Goal: Task Accomplishment & Management: Use online tool/utility

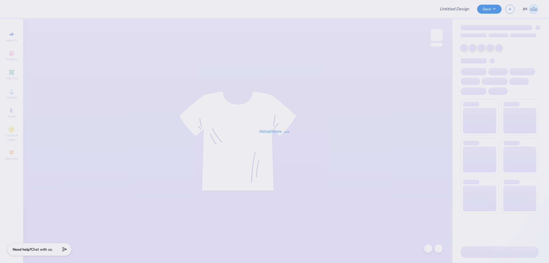
type input "Phi Sig Fall 2025 Sisterhood Shirt Option 1"
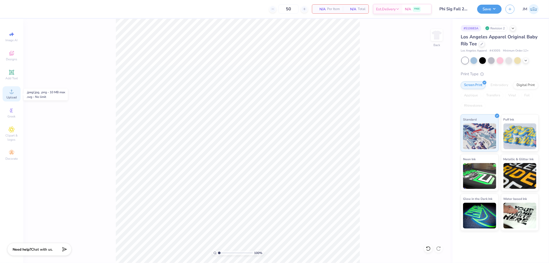
click at [8, 93] on icon at bounding box center [11, 91] width 6 height 6
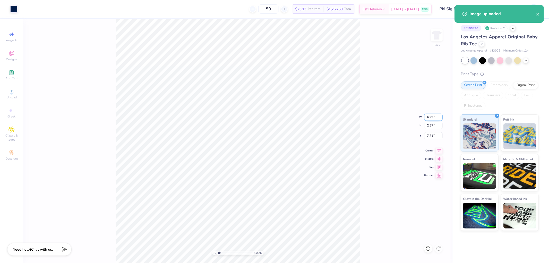
click at [435, 117] on input "6.99" at bounding box center [433, 117] width 19 height 7
type input "7.05"
type input "2.59"
type input "7.70"
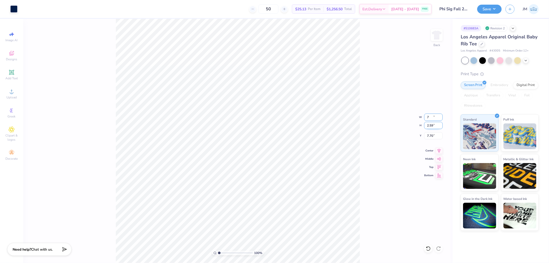
type input "7.00"
type input "2.57"
click at [435, 137] on input "7.71" at bounding box center [433, 135] width 19 height 7
type input "3.00"
click at [364, 111] on div "100 % Back W 7.00 7.00 " H 2.57 2.57 " Y 3.00 3.00 " Center Middle Top Bottom" at bounding box center [237, 141] width 429 height 244
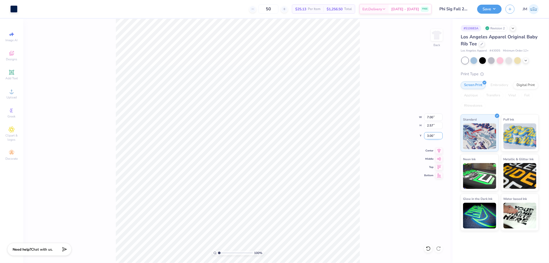
click at [434, 133] on input "3.00" at bounding box center [433, 135] width 19 height 7
type input "2.50"
click at [498, 8] on button "Save" at bounding box center [489, 8] width 24 height 9
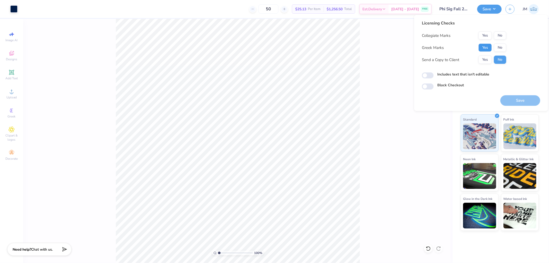
click at [488, 45] on button "Yes" at bounding box center [485, 48] width 13 height 8
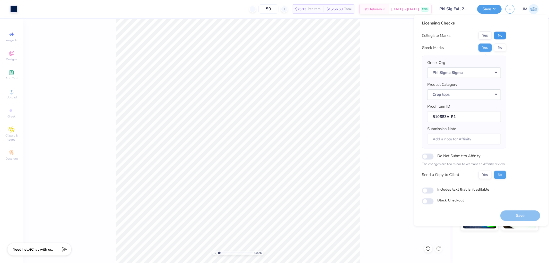
click at [499, 36] on button "No" at bounding box center [500, 35] width 12 height 8
click at [518, 212] on button "Save" at bounding box center [520, 215] width 40 height 11
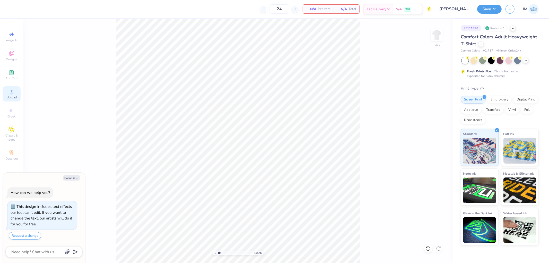
click at [12, 96] on span "Upload" at bounding box center [11, 97] width 10 height 4
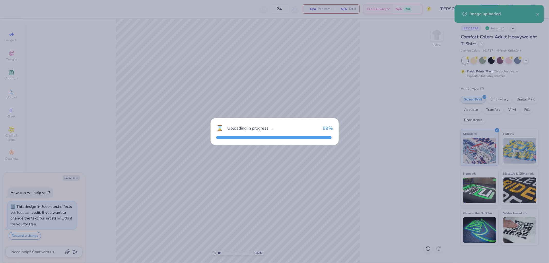
type textarea "x"
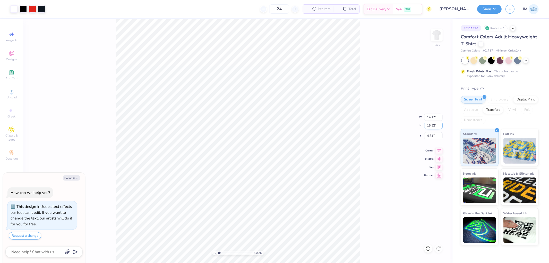
click at [430, 128] on input "15.52" at bounding box center [433, 125] width 19 height 7
type input "4"
type textarea "x"
type input "3.65"
type input "4.00"
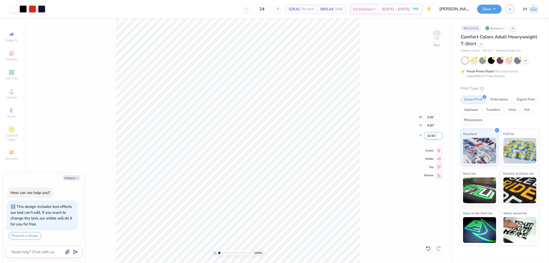
click at [433, 136] on input "10.50" at bounding box center [433, 135] width 19 height 7
type input "3"
type textarea "x"
type input "3.00"
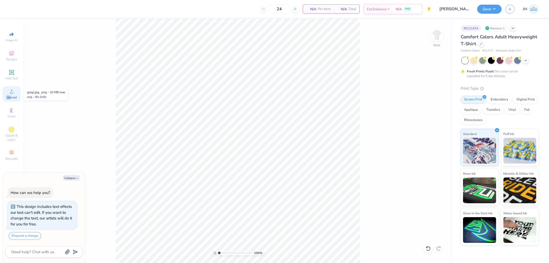
click at [11, 95] on div "Upload" at bounding box center [12, 93] width 18 height 15
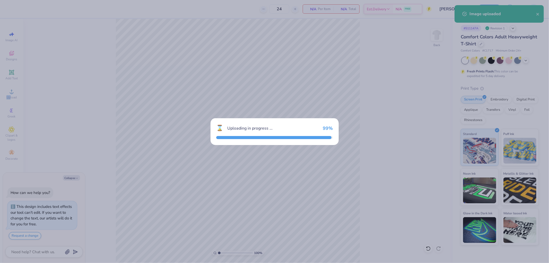
type textarea "x"
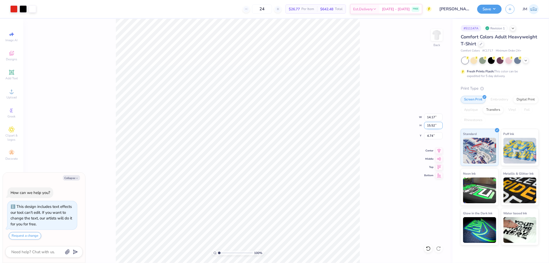
click at [429, 122] on input "15.52" at bounding box center [433, 125] width 19 height 7
type input "4"
type textarea "x"
type input "3.65"
type input "4.00"
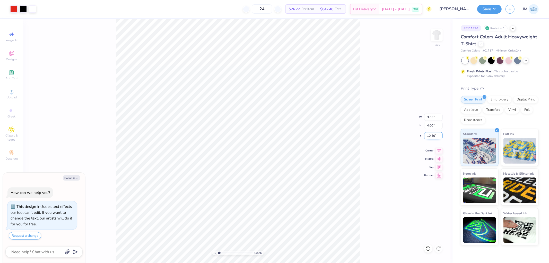
click at [434, 135] on input "10.50" at bounding box center [433, 135] width 19 height 7
type input "3"
type textarea "x"
type input "3.00"
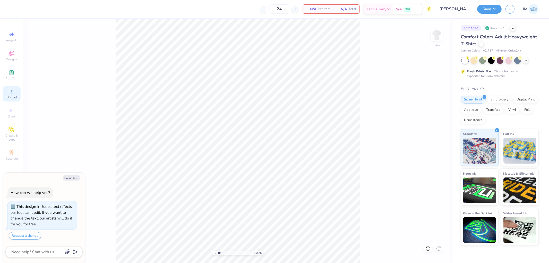
click at [12, 96] on span "Upload" at bounding box center [11, 97] width 10 height 4
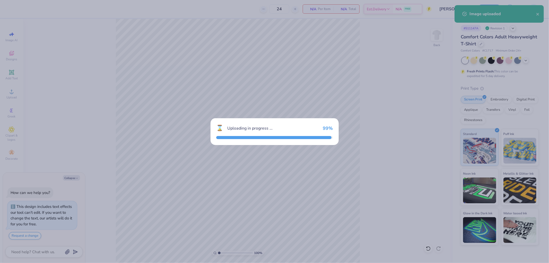
type textarea "x"
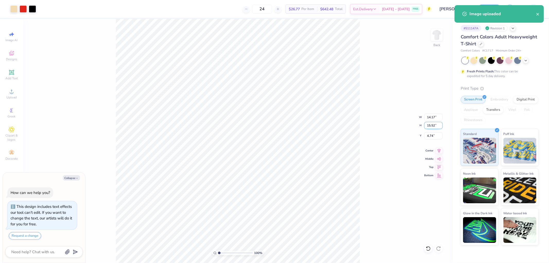
click at [431, 124] on input "15.52" at bounding box center [433, 125] width 19 height 7
type input "4"
type textarea "x"
type input "3.65"
type input "4.00"
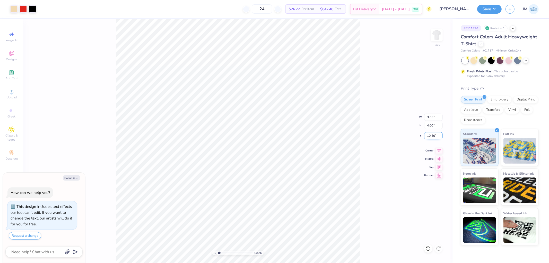
click at [434, 134] on input "10.50" at bounding box center [433, 135] width 19 height 7
type input "3"
type textarea "x"
type input "3.00"
click at [375, 115] on div "100 % Back W 3.65 3.65 " H 4.00 4.00 " Y 3.00 3.00 " Center Middle Top Bottom" at bounding box center [237, 141] width 429 height 244
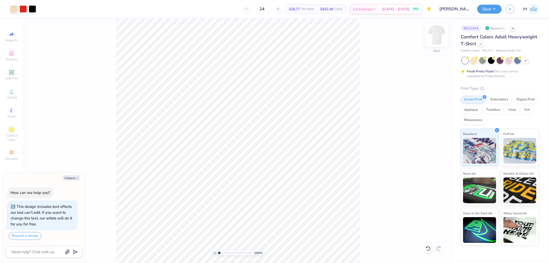
click at [437, 38] on img at bounding box center [437, 35] width 21 height 21
click at [14, 92] on icon at bounding box center [11, 91] width 6 height 6
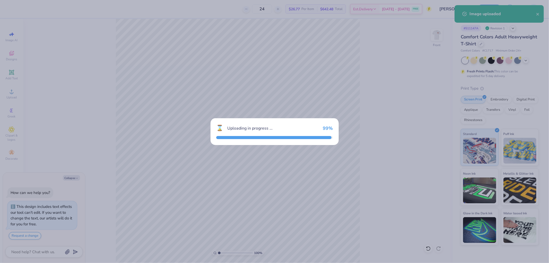
type textarea "x"
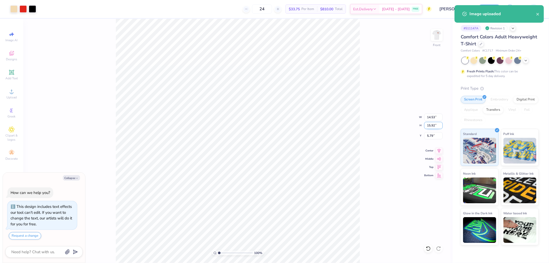
click at [429, 125] on input "15.92" at bounding box center [433, 125] width 19 height 7
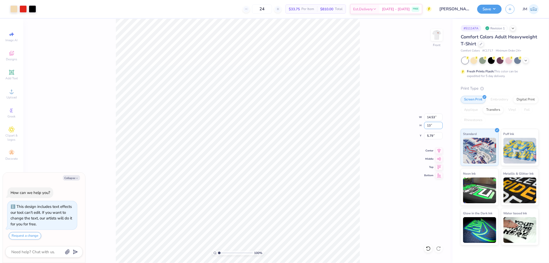
type input "13"
type textarea "x"
type input "11.87"
type input "13.00"
click at [433, 137] on input "7.25" at bounding box center [433, 135] width 19 height 7
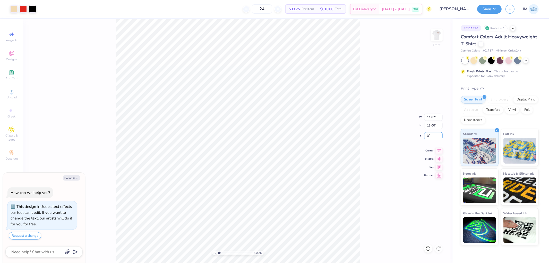
type input "3"
type textarea "x"
type input "3.00"
click at [495, 9] on button "Save" at bounding box center [489, 8] width 24 height 9
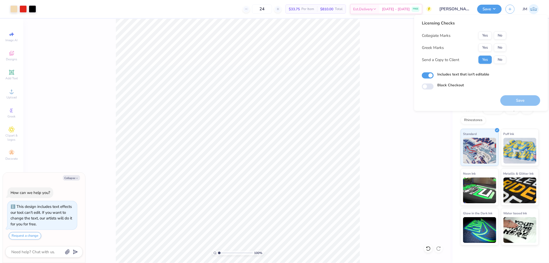
click at [501, 42] on div "Collegiate Marks Yes No Greek Marks Yes No Send a Copy to Client Yes No" at bounding box center [464, 47] width 84 height 32
click at [501, 48] on button "No" at bounding box center [500, 48] width 12 height 8
click at [503, 36] on button "No" at bounding box center [500, 35] width 12 height 8
click at [518, 100] on button "Save" at bounding box center [520, 100] width 40 height 11
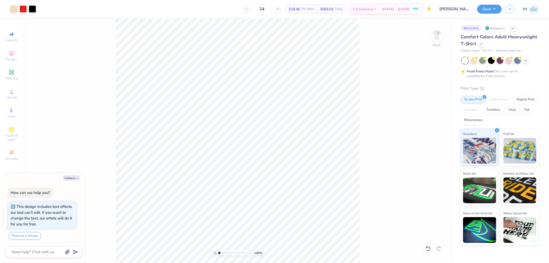
type textarea "x"
